Goal: Information Seeking & Learning: Learn about a topic

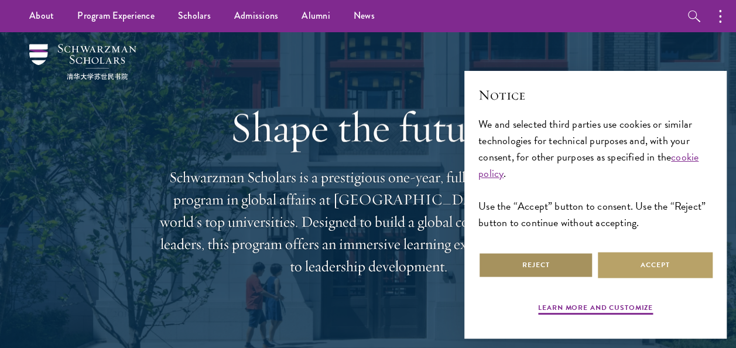
click at [534, 266] on button "Reject" at bounding box center [536, 265] width 115 height 26
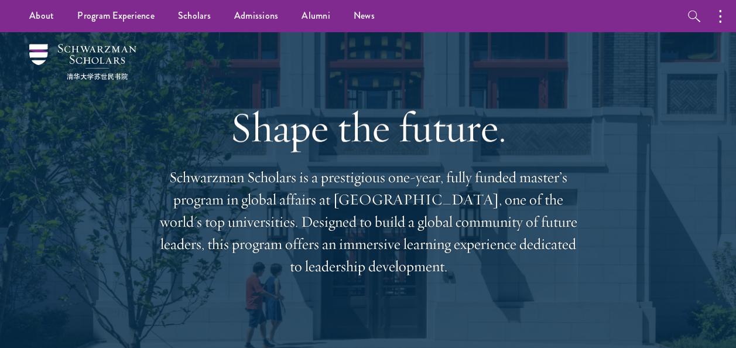
click at [654, 105] on div "Shape the future. Schwarzman Scholars is a prestigious one-year, fully funded m…" at bounding box center [368, 190] width 666 height 316
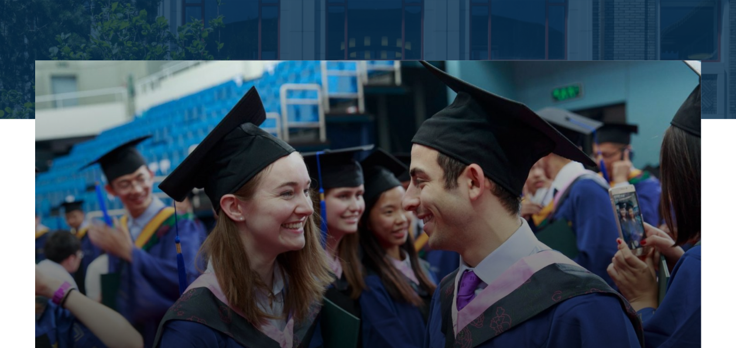
scroll to position [390, 0]
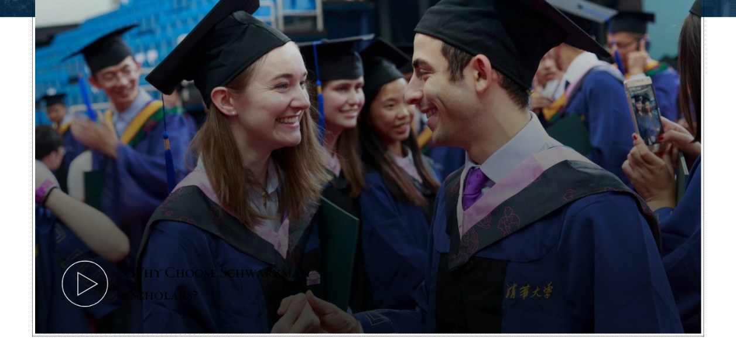
click at [671, 309] on button "Why Choose Schwarzman Scholars?" at bounding box center [368, 145] width 666 height 375
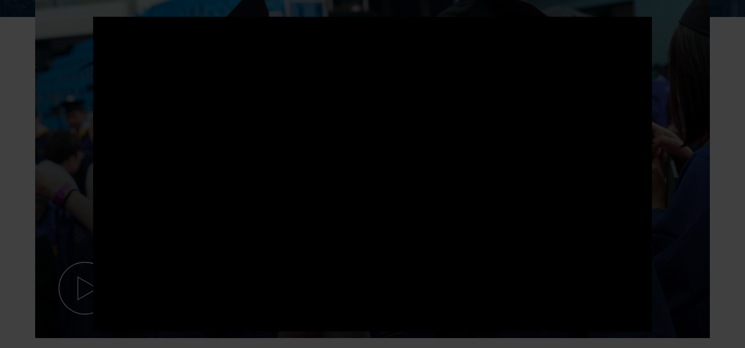
drag, startPoint x: 650, startPoint y: 251, endPoint x: 719, endPoint y: 94, distance: 172.3
click at [719, 94] on div at bounding box center [372, 174] width 745 height 348
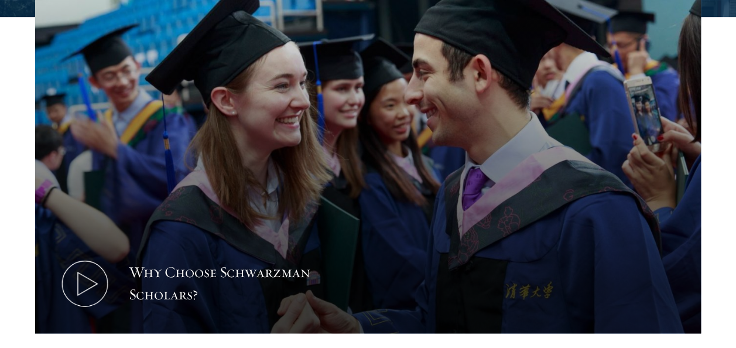
scroll to position [694, 0]
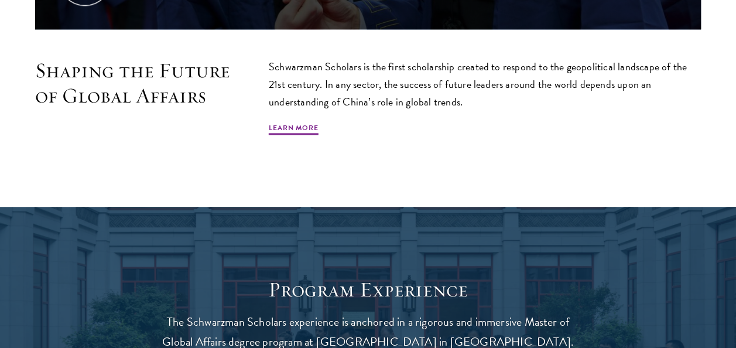
click at [602, 129] on div "Schwarzman Scholars is the first scholarship created to respond to the geopolit…" at bounding box center [485, 97] width 432 height 78
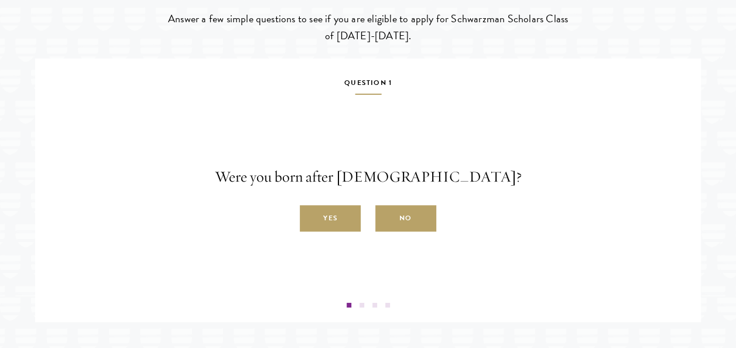
scroll to position [1756, 0]
click at [332, 231] on label "Yes" at bounding box center [330, 218] width 61 height 26
click at [310, 217] on input "Yes" at bounding box center [305, 211] width 11 height 11
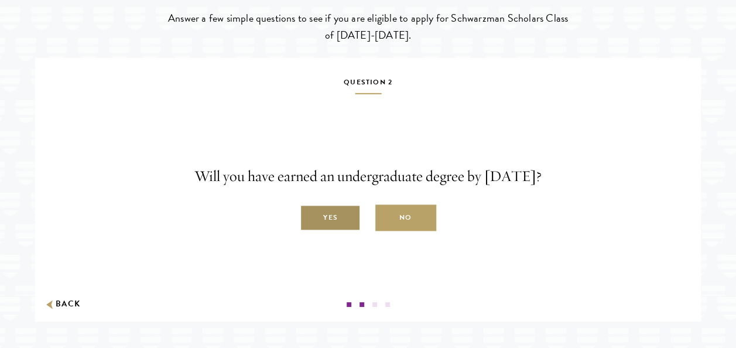
click at [319, 228] on label "Yes" at bounding box center [330, 218] width 61 height 26
click at [310, 217] on input "Yes" at bounding box center [305, 211] width 11 height 11
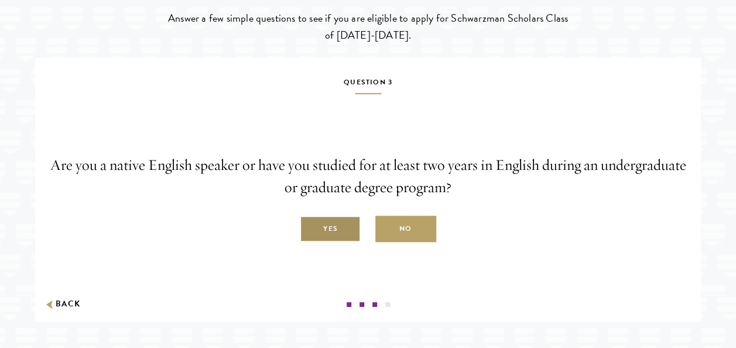
click at [325, 243] on label "Yes" at bounding box center [330, 229] width 61 height 26
click at [310, 228] on input "Yes" at bounding box center [305, 222] width 11 height 11
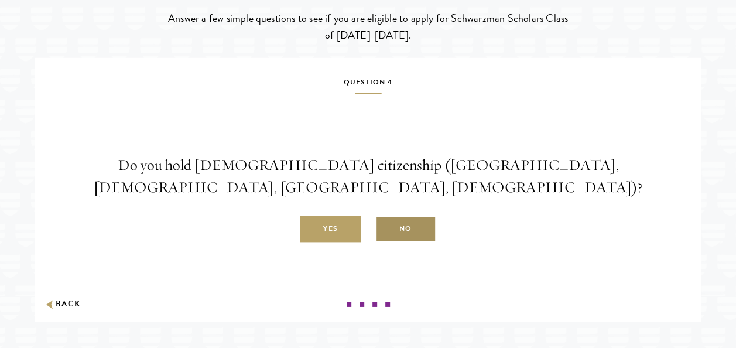
click at [411, 227] on label "No" at bounding box center [405, 229] width 61 height 26
click at [386, 227] on input "No" at bounding box center [380, 222] width 11 height 11
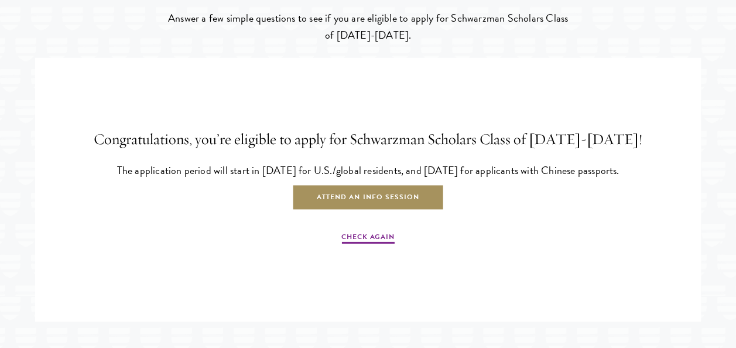
click at [356, 209] on link "Attend an Info Session" at bounding box center [368, 198] width 152 height 26
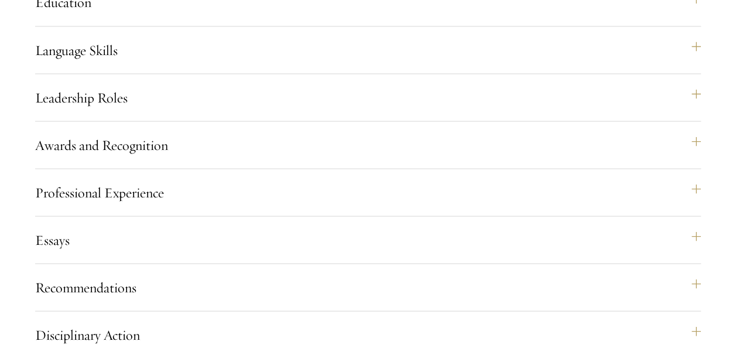
scroll to position [1061, 0]
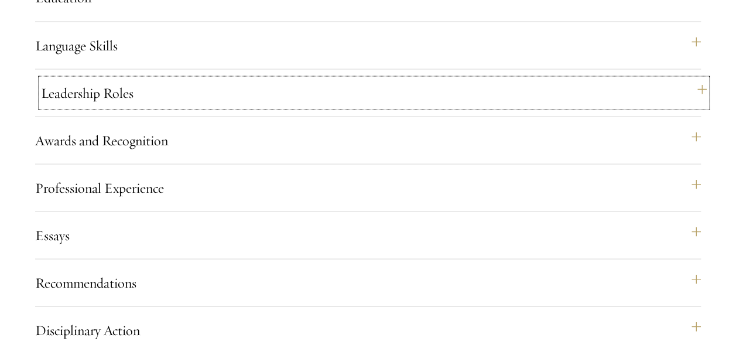
click at [702, 107] on button "Leadership Roles" at bounding box center [374, 92] width 666 height 28
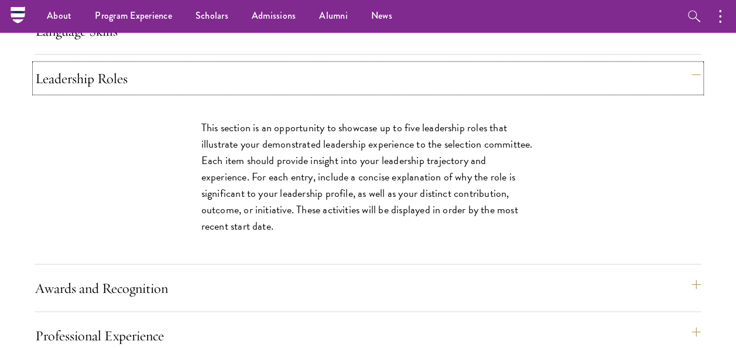
scroll to position [1071, 0]
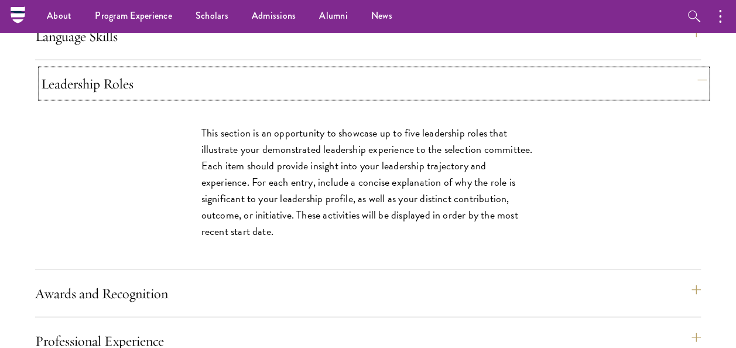
click at [698, 97] on button "Leadership Roles" at bounding box center [374, 83] width 666 height 28
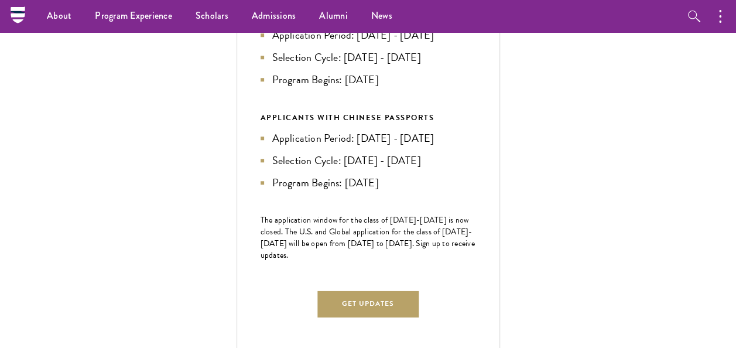
scroll to position [490, 0]
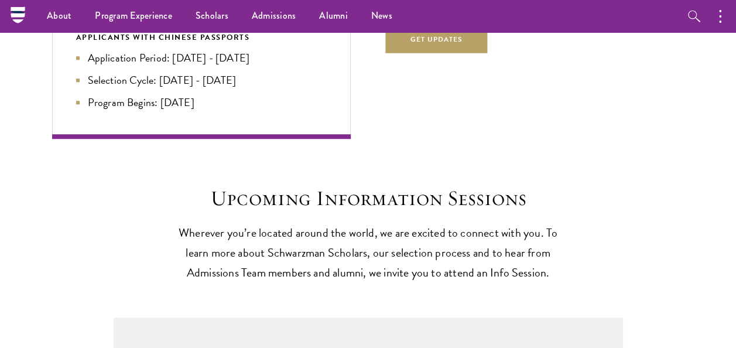
scroll to position [2586, 0]
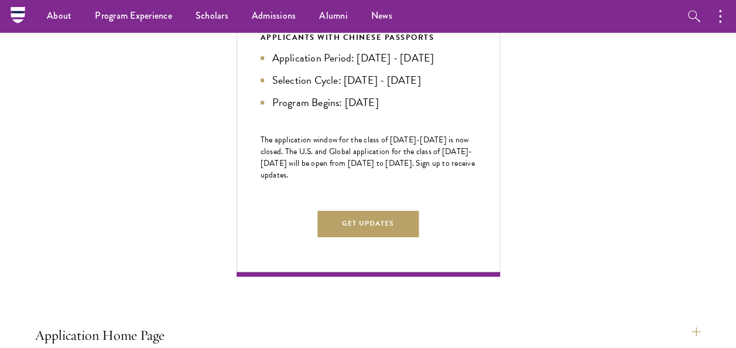
scroll to position [579, 0]
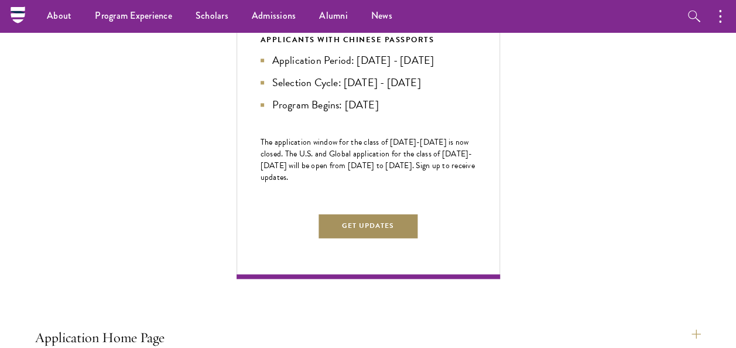
click at [347, 239] on button "Get Updates" at bounding box center [368, 226] width 102 height 26
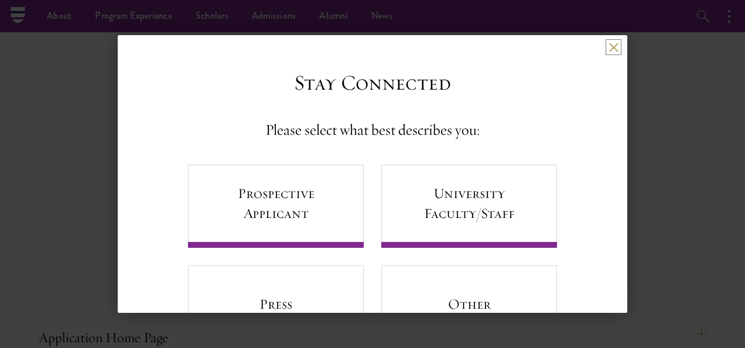
click at [609, 45] on button at bounding box center [614, 47] width 10 height 10
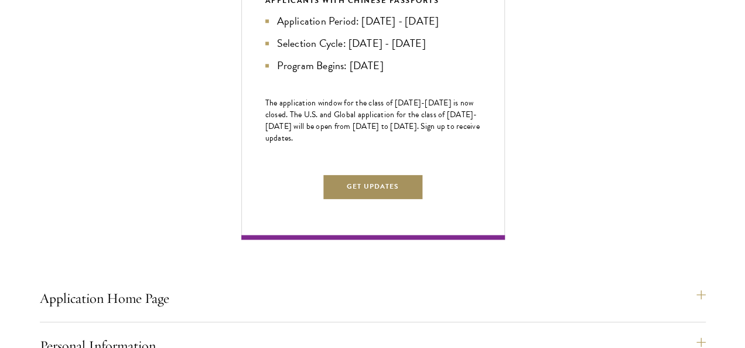
scroll to position [622, 0]
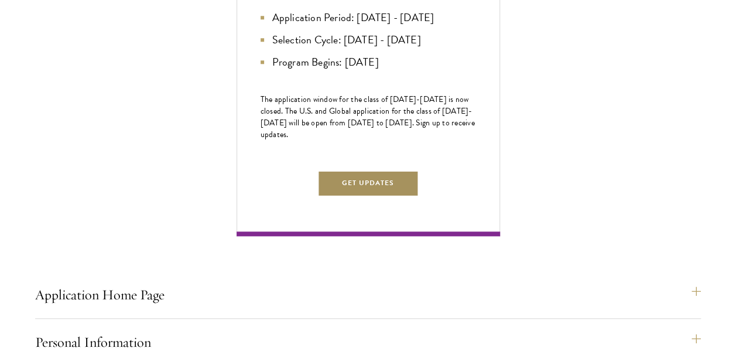
click at [362, 196] on button "Get Updates" at bounding box center [368, 183] width 102 height 26
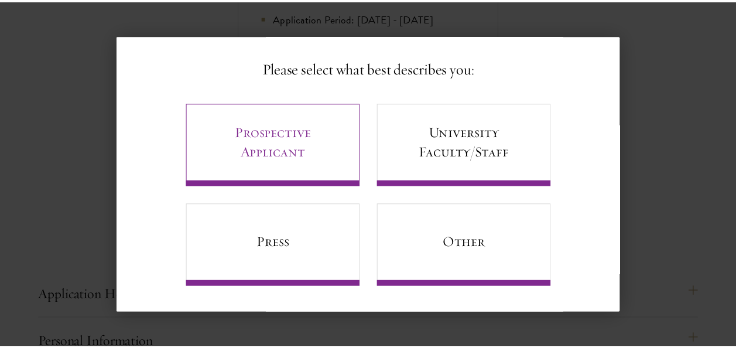
scroll to position [0, 0]
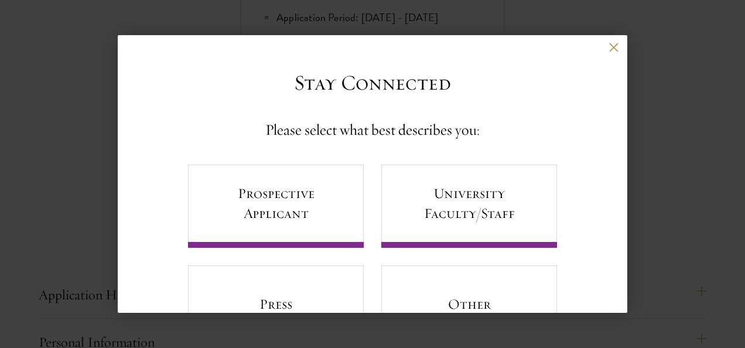
click at [592, 47] on div "Back" at bounding box center [373, 56] width 510 height 28
click at [609, 51] on button at bounding box center [614, 47] width 10 height 10
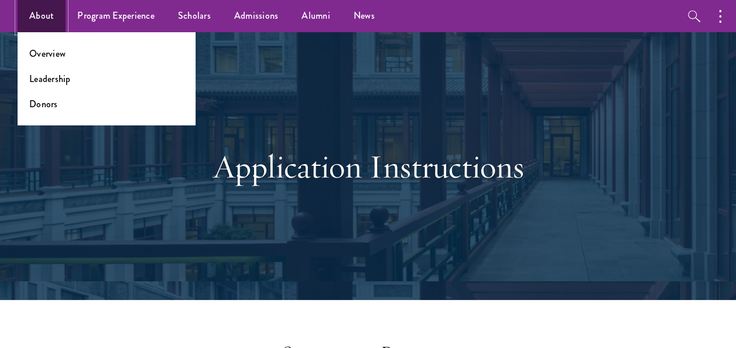
click at [50, 15] on link "About" at bounding box center [42, 16] width 48 height 32
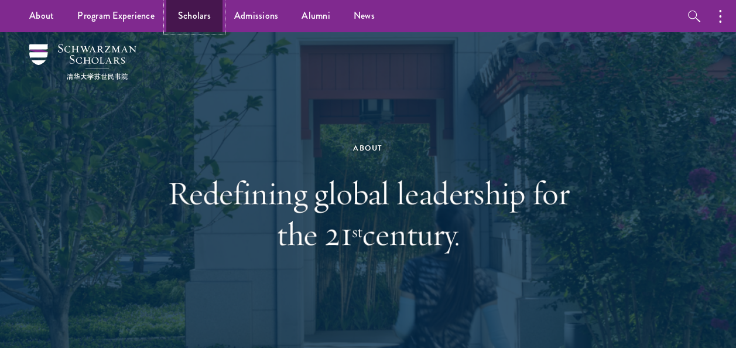
click at [192, 19] on link "Scholars" at bounding box center [194, 16] width 56 height 32
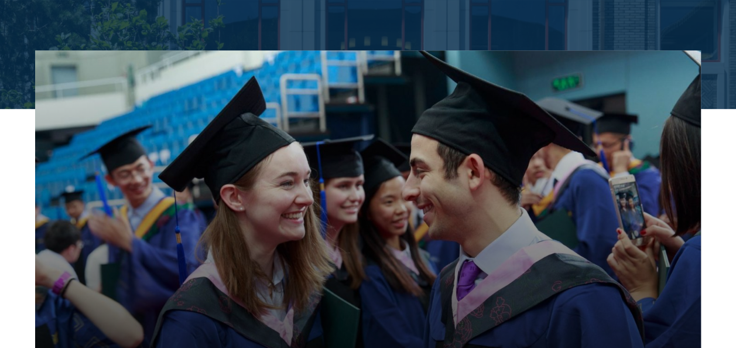
scroll to position [602, 0]
